Goal: Task Accomplishment & Management: Manage account settings

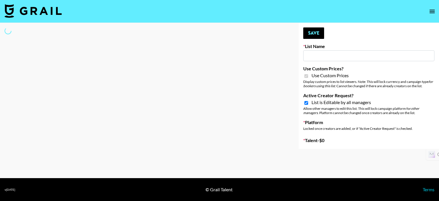
type input "Earth Cure ([DATE])"
checkbox input "true"
select select "Brand"
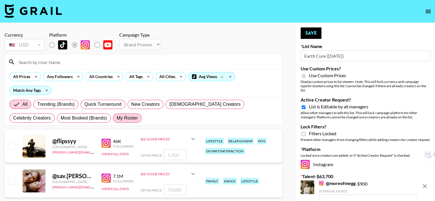
click at [117, 119] on span "My Roster" at bounding box center [127, 118] width 21 height 7
click at [117, 118] on input "My Roster" at bounding box center [117, 118] width 0 height 0
radio input "true"
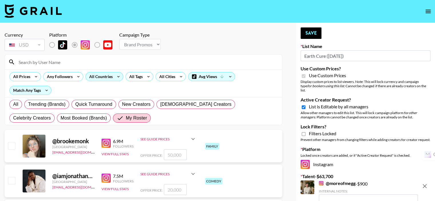
click at [97, 77] on div "All Countries" at bounding box center [100, 76] width 28 height 9
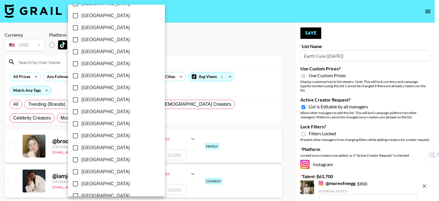
scroll to position [466, 0]
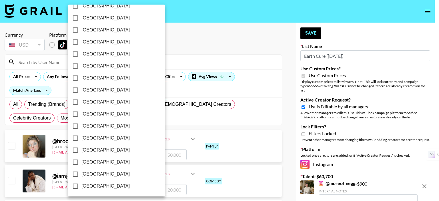
click at [76, 173] on input "[GEOGRAPHIC_DATA]" at bounding box center [75, 174] width 12 height 12
checkbox input "true"
click at [165, 62] on div at bounding box center [219, 100] width 439 height 201
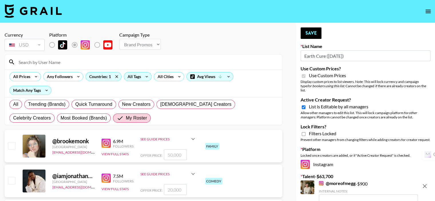
click at [134, 76] on div "All Tags" at bounding box center [133, 76] width 18 height 9
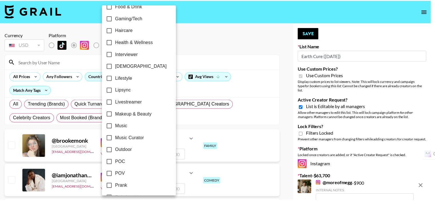
scroll to position [229, 0]
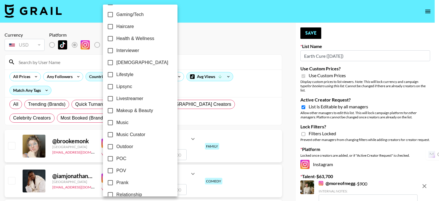
click at [112, 110] on input "Makeup & Beauty" at bounding box center [110, 111] width 12 height 12
checkbox input "true"
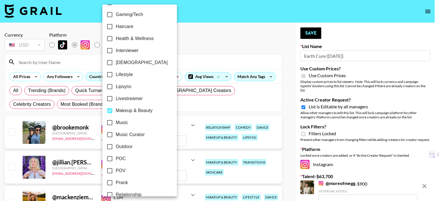
click at [188, 44] on div at bounding box center [219, 100] width 439 height 201
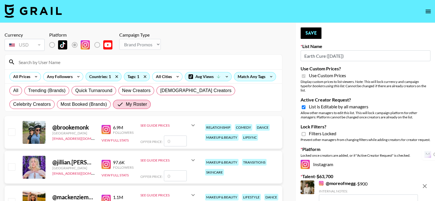
scroll to position [114, 0]
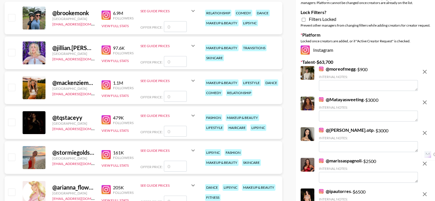
click at [171, 96] on input "number" at bounding box center [175, 96] width 23 height 11
type input "5"
checkbox input "true"
type input "5000"
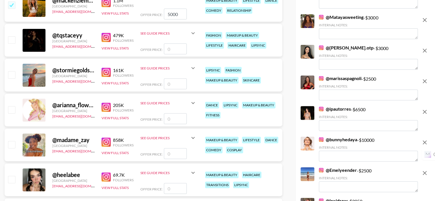
scroll to position [229, 0]
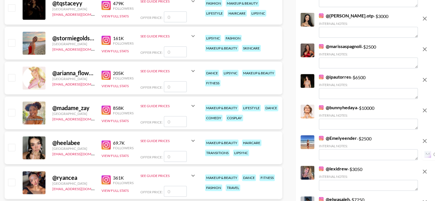
click at [170, 121] on input "number" at bounding box center [175, 121] width 23 height 11
type input "5"
checkbox input "true"
type input "5000"
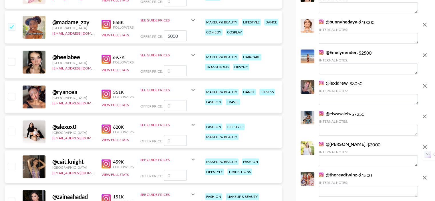
click at [174, 142] on input "number" at bounding box center [175, 140] width 23 height 11
checkbox input "true"
type input "6875"
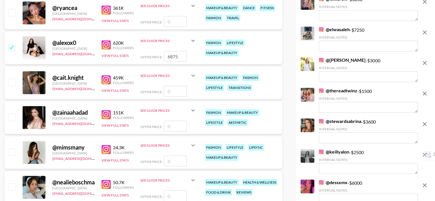
scroll to position [429, 0]
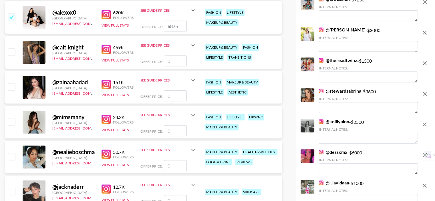
click at [169, 96] on input "number" at bounding box center [175, 95] width 23 height 11
type input "7"
checkbox input "true"
type input "7"
checkbox input "false"
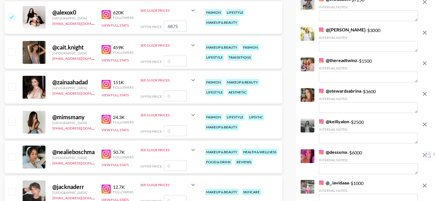
type input "4"
checkbox input "true"
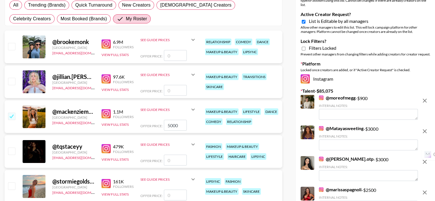
scroll to position [0, 0]
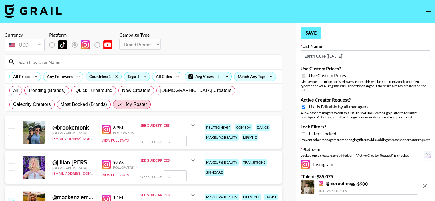
type input "4500"
click at [307, 31] on button "Save" at bounding box center [311, 32] width 21 height 11
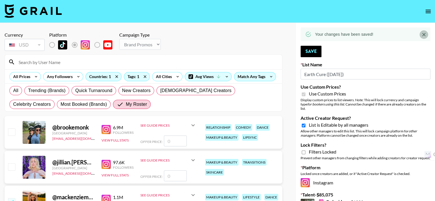
click at [424, 34] on icon "Close" at bounding box center [423, 34] width 3 height 3
